Goal: Consume media (video, audio): Consume media (video, audio)

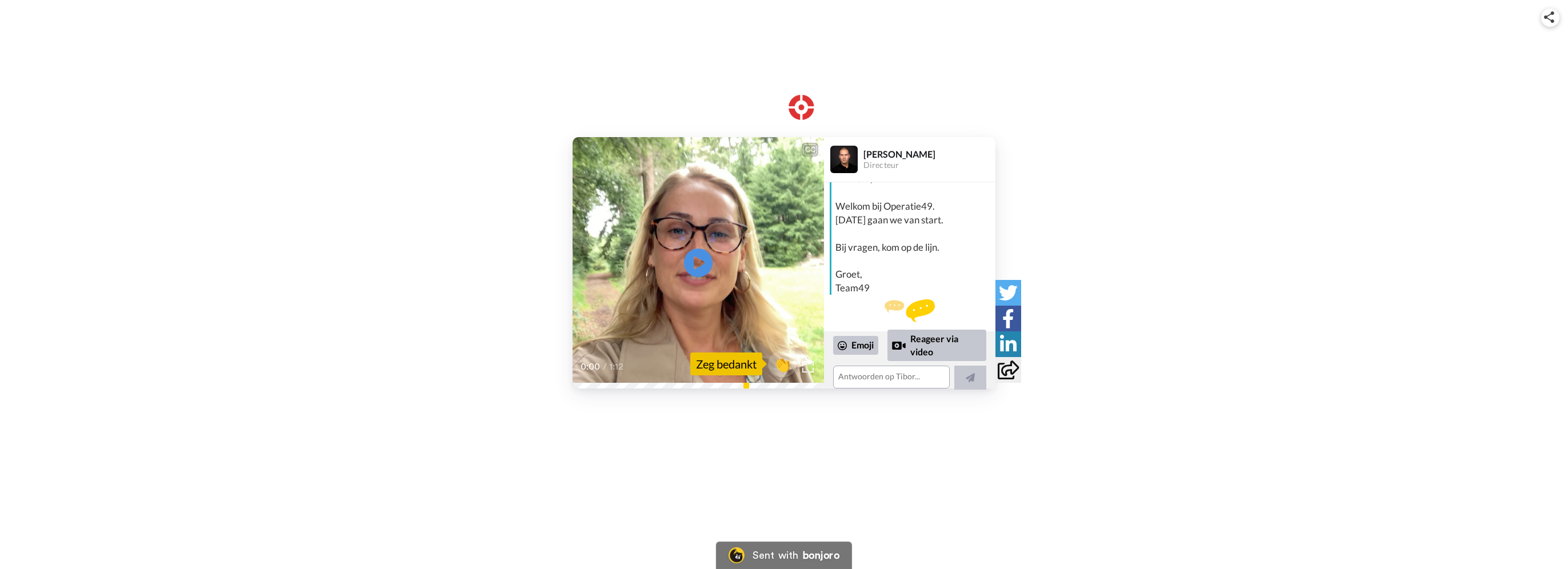
scroll to position [43, 0]
click at [689, 261] on icon at bounding box center [698, 262] width 30 height 30
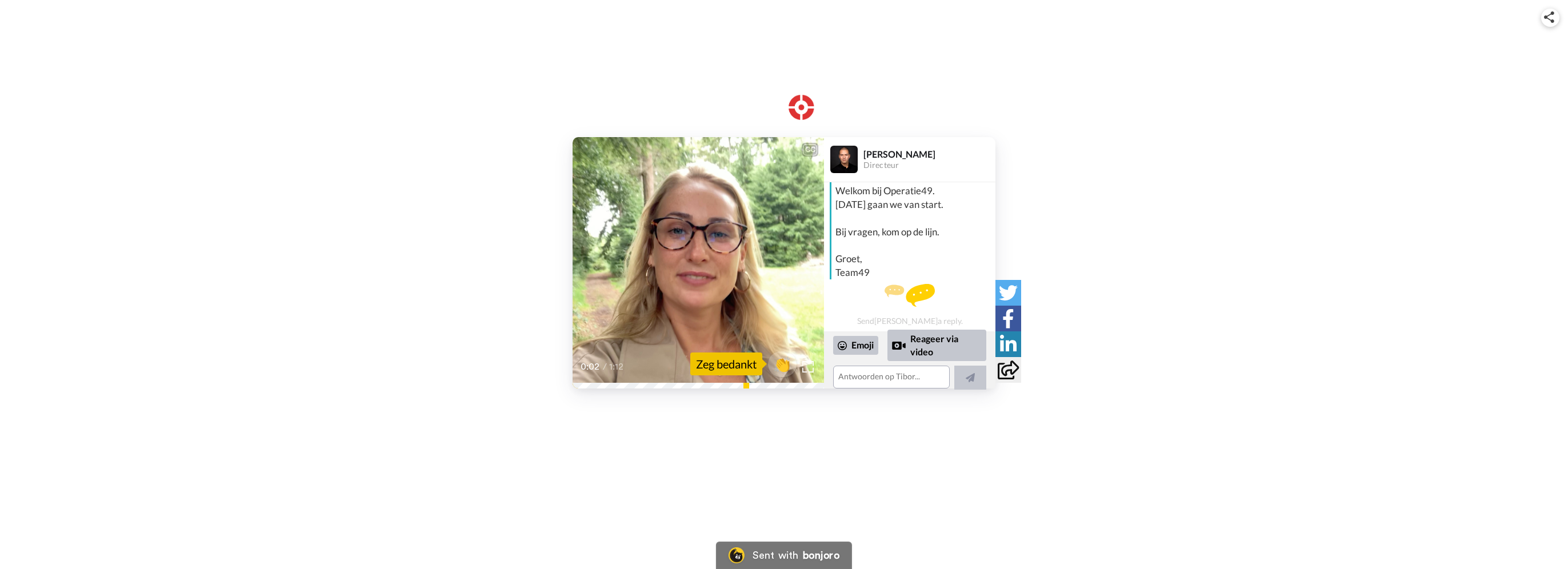
click at [690, 264] on icon at bounding box center [698, 262] width 30 height 30
click at [692, 264] on icon at bounding box center [698, 262] width 30 height 30
drag, startPoint x: 754, startPoint y: 540, endPoint x: 752, endPoint y: 480, distance: 60.0
click at [752, 480] on div "CC Play/Pause Want [DATE] gaan we namelijk hier, op dit prachtige landgoed, aan…" at bounding box center [784, 284] width 1568 height 569
click at [713, 262] on video at bounding box center [698, 263] width 251 height 251
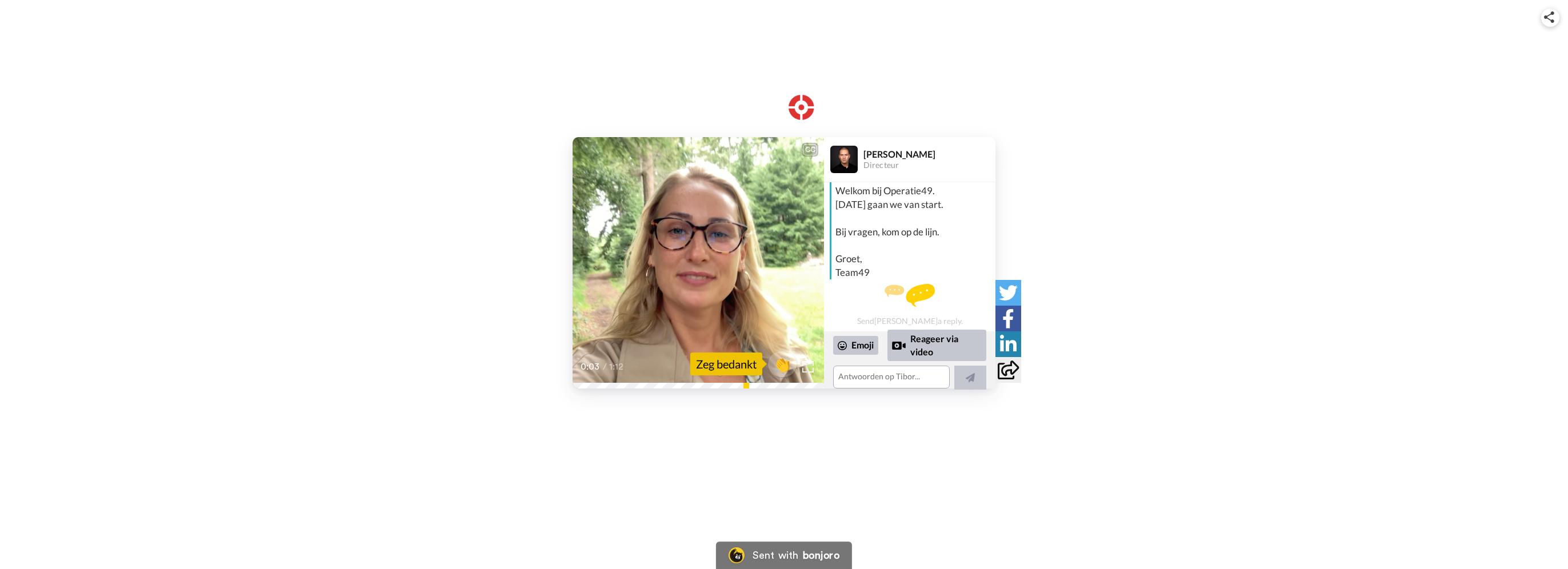
click at [743, 293] on video at bounding box center [698, 263] width 251 height 251
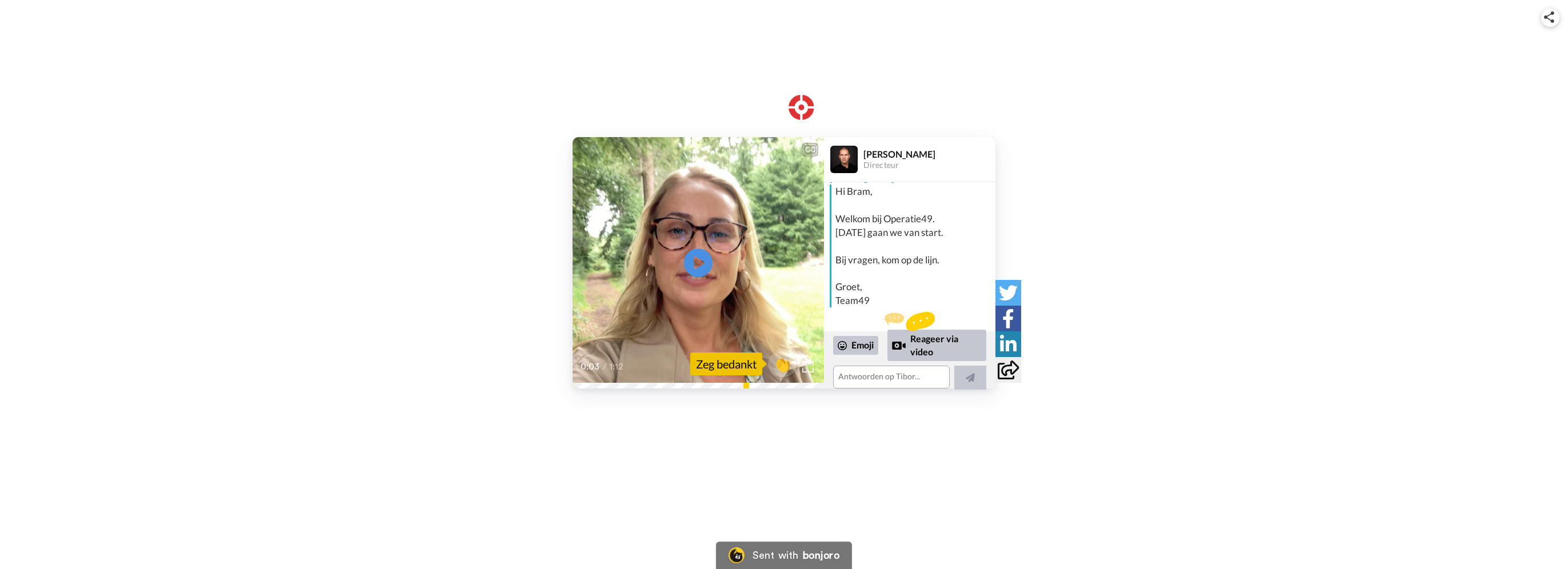
scroll to position [0, 0]
click at [848, 160] on img at bounding box center [844, 158] width 27 height 27
click at [873, 157] on div "[PERSON_NAME]" at bounding box center [929, 154] width 131 height 11
click at [789, 365] on span "👏" at bounding box center [783, 364] width 36 height 23
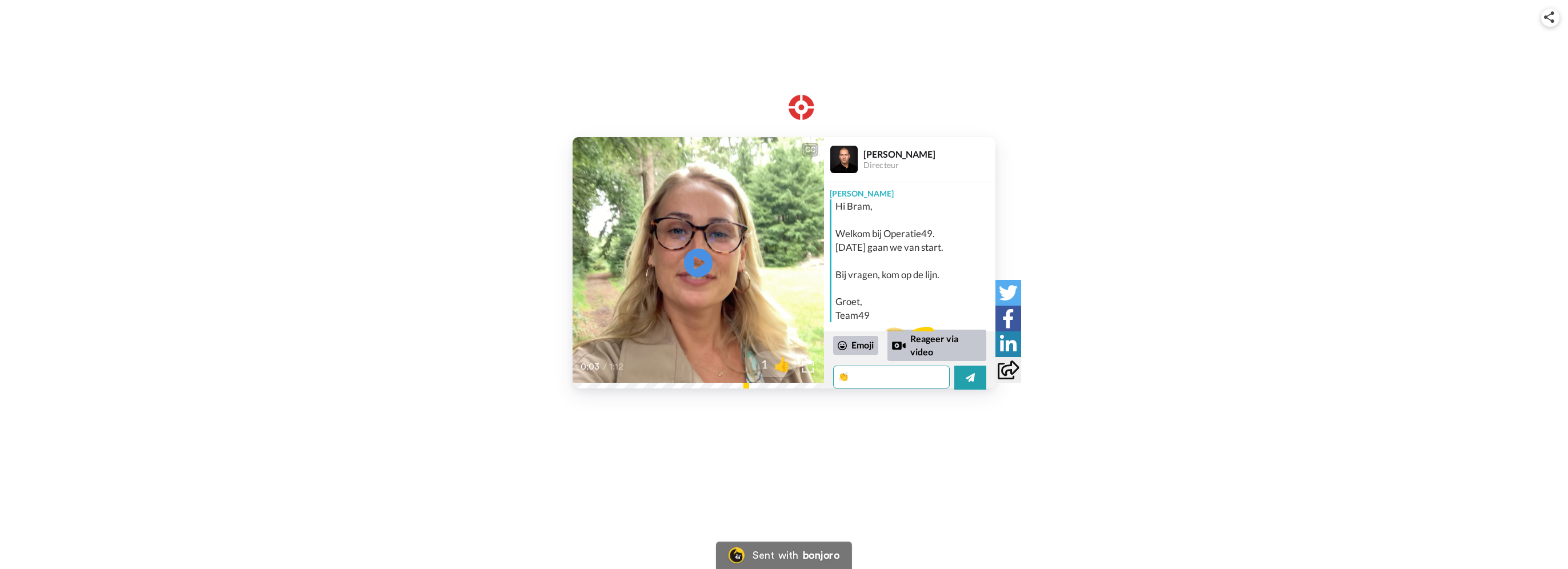
drag, startPoint x: 857, startPoint y: 375, endPoint x: 832, endPoint y: 379, distance: 25.3
click at [832, 379] on div "Emoji Reageer via video 👏" at bounding box center [909, 360] width 172 height 57
type textarea "👏"
click at [811, 508] on div "CC Play/Pause Supertof dat jij mee gaat doen aan operatie 49. 0:03 / 1:12 1 👍 […" at bounding box center [784, 284] width 1568 height 569
